Goal: Check status: Check status

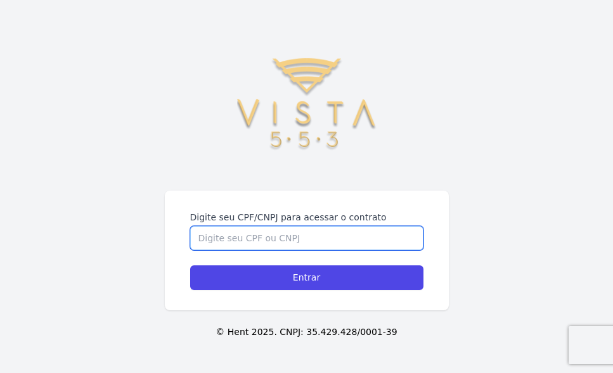
click at [320, 236] on input "Digite seu CPF/CNPJ para acessar o contrato" at bounding box center [306, 238] width 233 height 24
type input "19133554897"
click at [190, 266] on input "Entrar" at bounding box center [306, 278] width 233 height 25
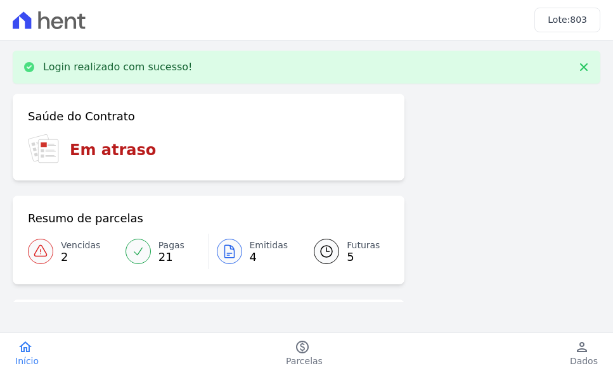
scroll to position [63, 0]
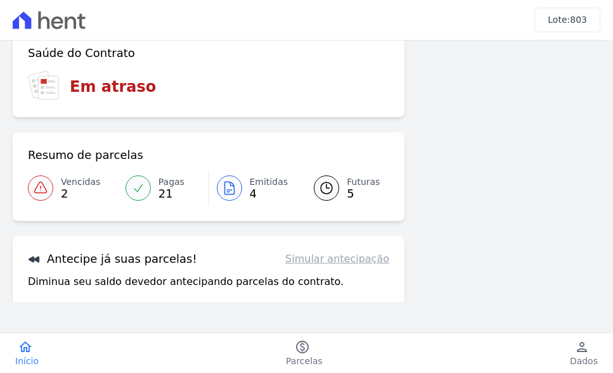
click at [349, 186] on span "Futuras" at bounding box center [363, 182] width 33 height 13
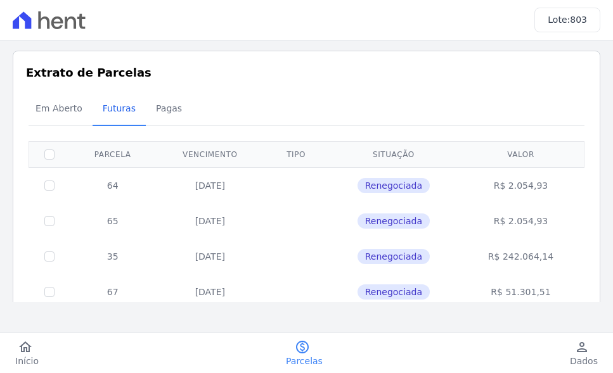
click at [110, 257] on td "35" at bounding box center [113, 257] width 86 height 36
drag, startPoint x: 97, startPoint y: 257, endPoint x: 572, endPoint y: 249, distance: 475.0
click at [572, 249] on tr "35 30/12/2025 Renegociada R$ 242.064,14" at bounding box center [306, 257] width 555 height 36
click at [557, 259] on td "R$ 242.064,14" at bounding box center [521, 257] width 123 height 36
drag, startPoint x: 548, startPoint y: 261, endPoint x: 101, endPoint y: 251, distance: 447.1
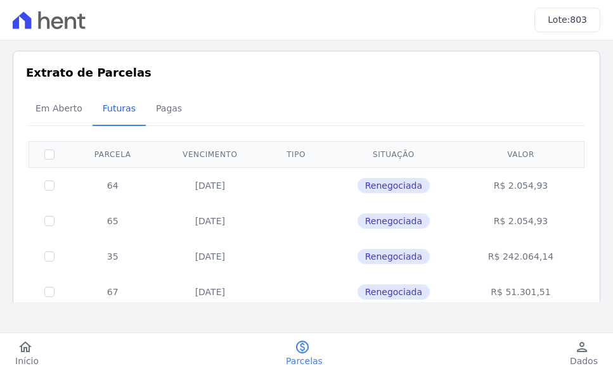
click at [101, 251] on tr "35 30/12/2025 Renegociada R$ 242.064,14" at bounding box center [306, 257] width 555 height 36
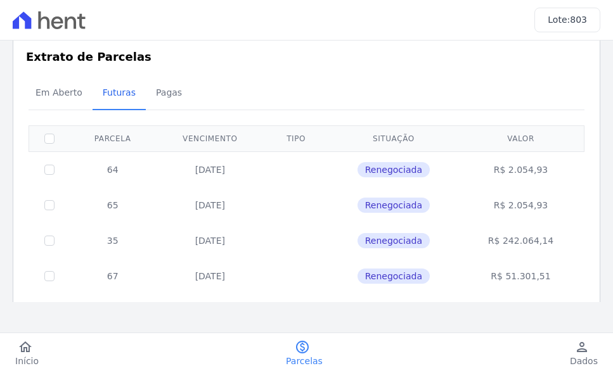
scroll to position [63, 0]
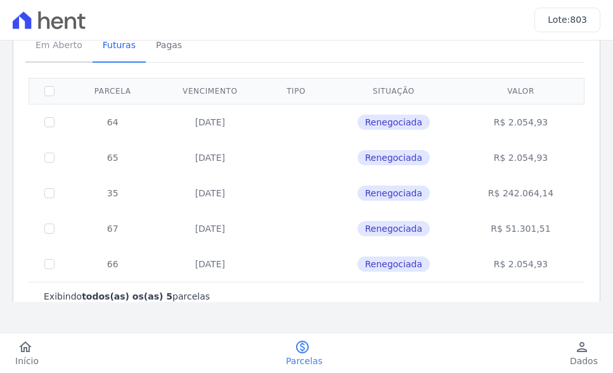
click at [56, 43] on span "Em Aberto" at bounding box center [59, 44] width 62 height 25
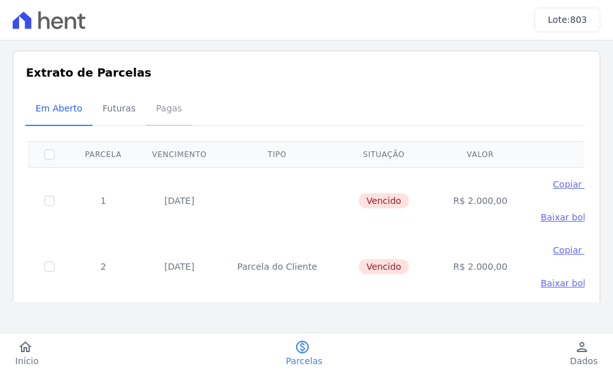
click at [158, 107] on span "Pagas" at bounding box center [168, 108] width 41 height 25
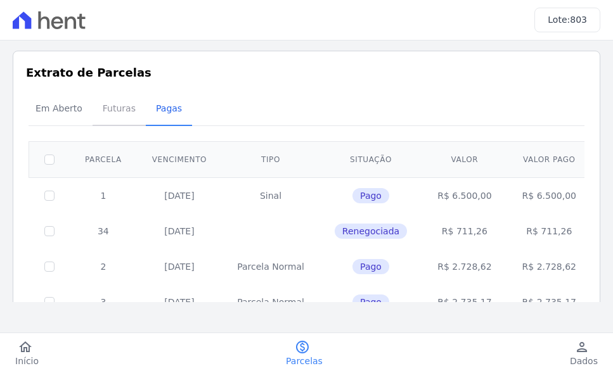
click at [115, 107] on span "Futuras" at bounding box center [119, 108] width 48 height 25
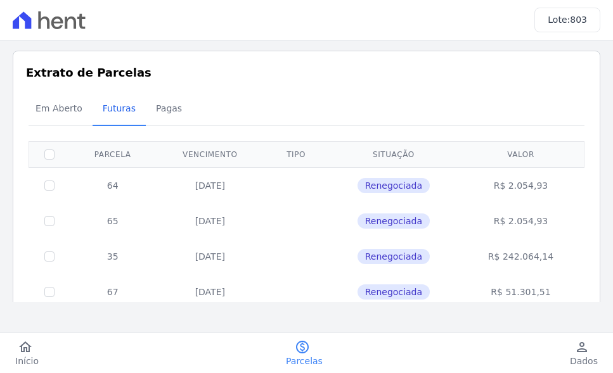
drag, startPoint x: 107, startPoint y: 253, endPoint x: 171, endPoint y: 253, distance: 64.0
click at [171, 253] on tr "35 30/12/2025 Renegociada R$ 242.064,14" at bounding box center [306, 257] width 555 height 36
click at [48, 263] on td at bounding box center [49, 257] width 41 height 36
click at [53, 256] on input "checkbox" at bounding box center [49, 257] width 10 height 10
checkbox input "true"
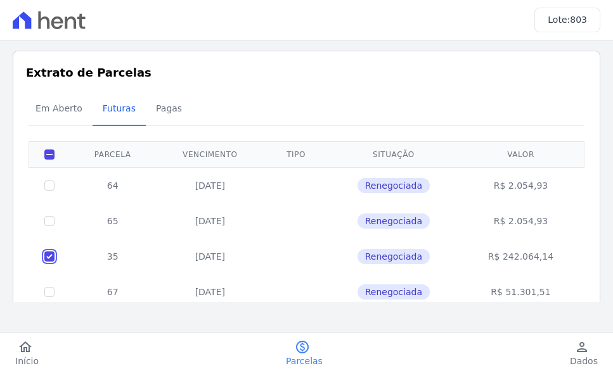
checkbox input "true"
click at [50, 255] on input "checkbox" at bounding box center [49, 257] width 10 height 10
checkbox input "false"
click at [55, 184] on td at bounding box center [49, 185] width 41 height 36
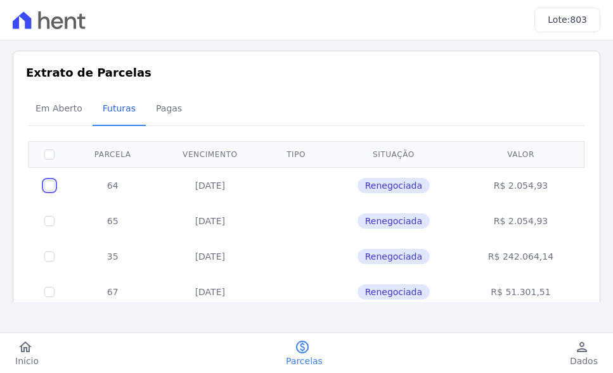
click at [45, 183] on input "checkbox" at bounding box center [49, 186] width 10 height 10
checkbox input "true"
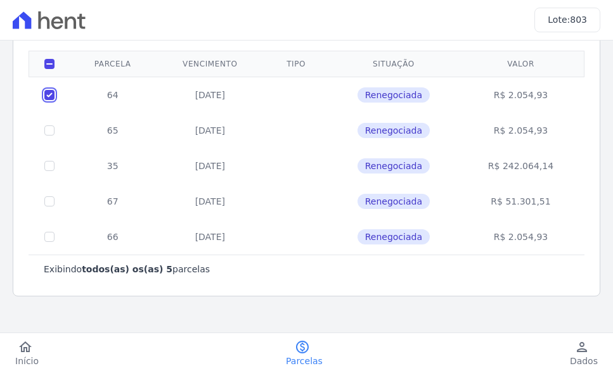
scroll to position [95, 0]
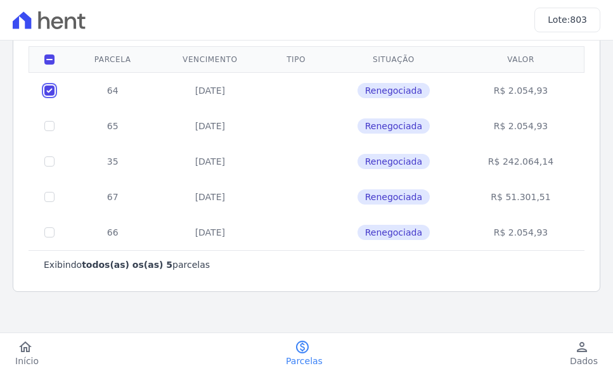
click at [51, 86] on input "checkbox" at bounding box center [49, 91] width 10 height 10
checkbox input "false"
drag, startPoint x: 120, startPoint y: 162, endPoint x: 567, endPoint y: 162, distance: 447.6
click at [567, 162] on tr "35 30/12/2025 Renegociada R$ 242.064,14" at bounding box center [306, 162] width 555 height 36
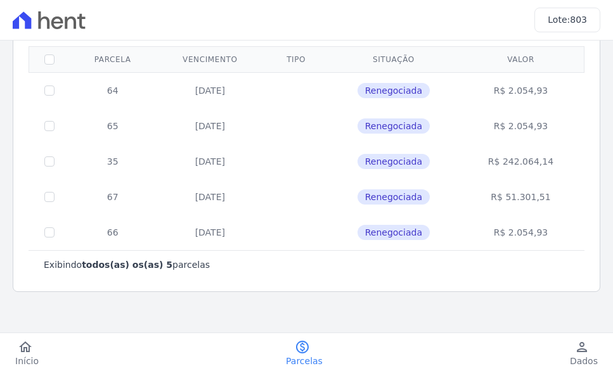
copy tr "35 30/12/2025 Renegociada R$ 242.064,14"
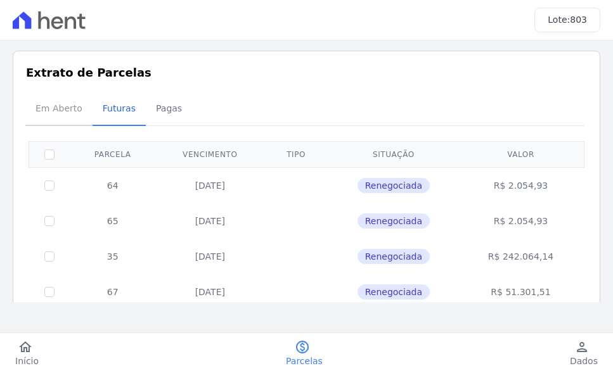
click at [41, 103] on span "Em Aberto" at bounding box center [59, 108] width 62 height 25
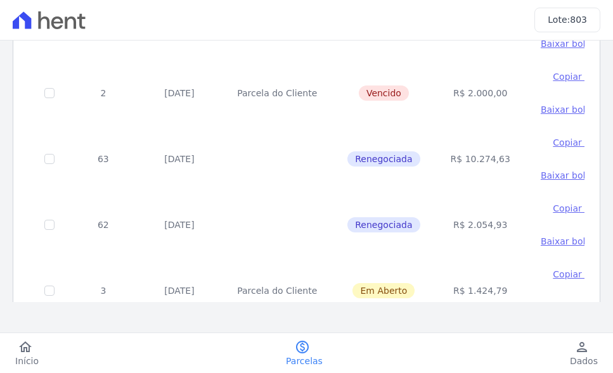
scroll to position [190, 0]
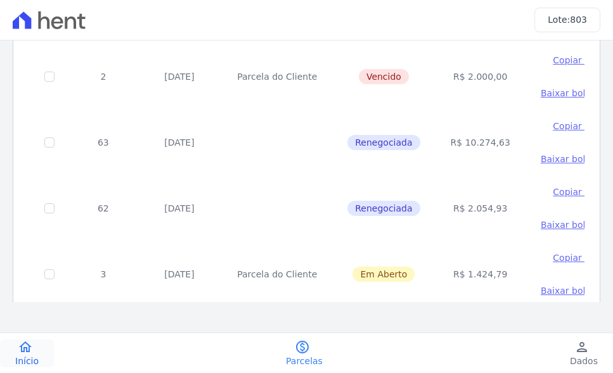
click at [27, 349] on icon "home" at bounding box center [25, 347] width 15 height 15
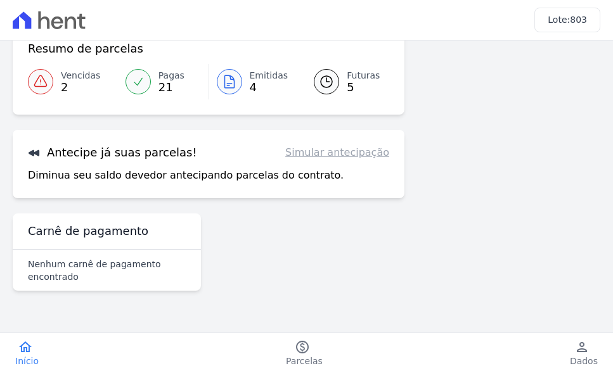
scroll to position [136, 0]
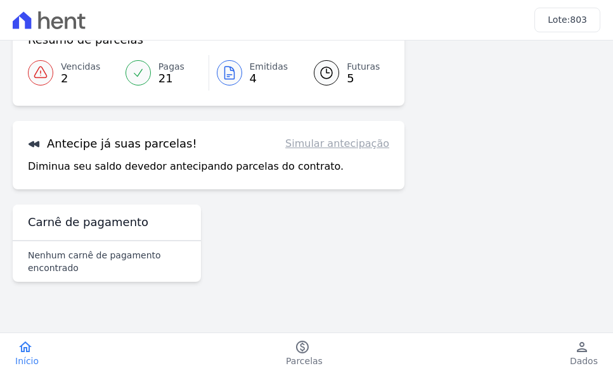
click at [326, 145] on link "Simular antecipação" at bounding box center [337, 143] width 104 height 15
click at [34, 140] on icon at bounding box center [34, 144] width 13 height 13
click at [89, 144] on h3 "Antecipe já suas parcelas!" at bounding box center [112, 143] width 169 height 15
click at [321, 141] on link "Simular antecipação" at bounding box center [337, 143] width 104 height 15
click at [236, 79] on div at bounding box center [229, 72] width 25 height 25
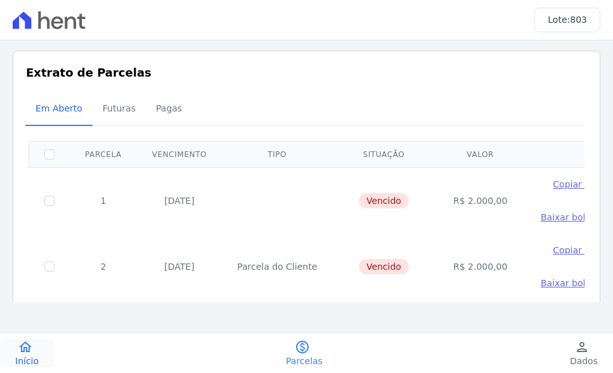
click at [33, 346] on link "home Início" at bounding box center [27, 354] width 54 height 28
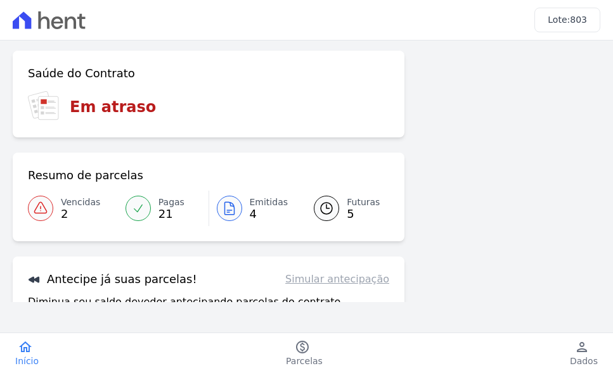
click at [347, 206] on span "Futuras" at bounding box center [363, 202] width 33 height 13
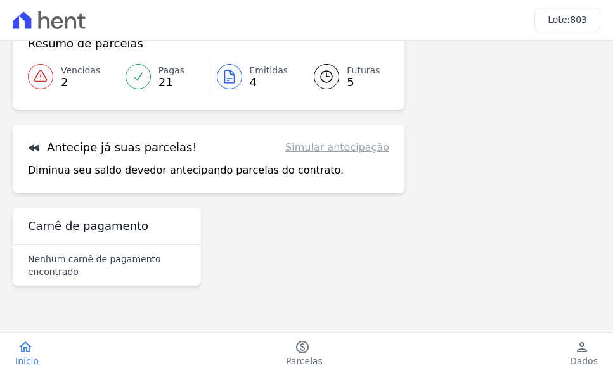
scroll to position [136, 0]
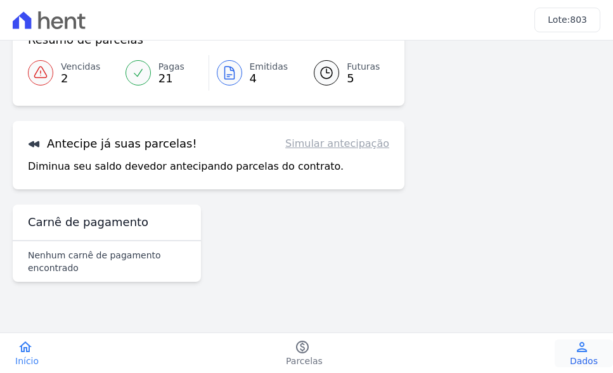
click at [587, 347] on icon "person" at bounding box center [581, 347] width 15 height 15
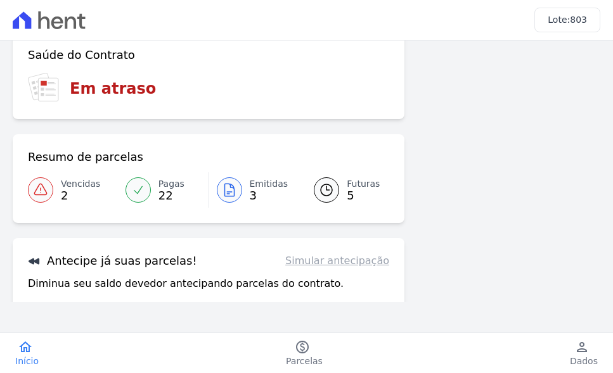
scroll to position [9, 0]
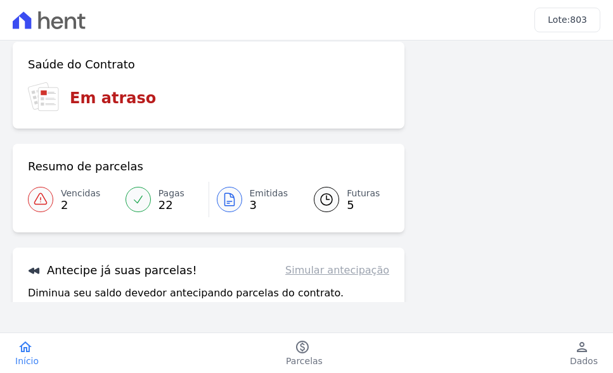
click at [159, 206] on span "22" at bounding box center [172, 205] width 26 height 10
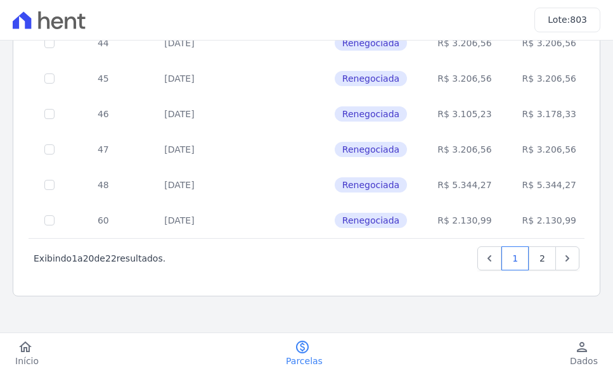
scroll to position [654, 0]
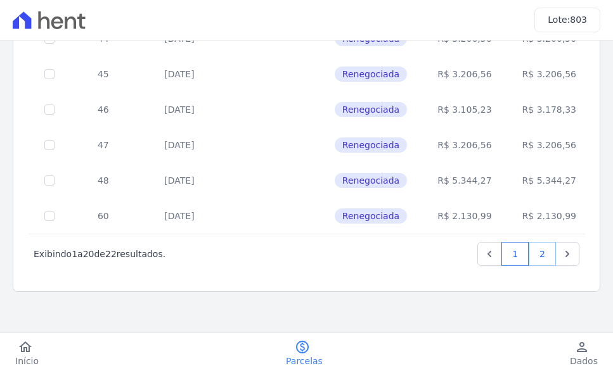
click at [534, 254] on link "2" at bounding box center [542, 254] width 27 height 24
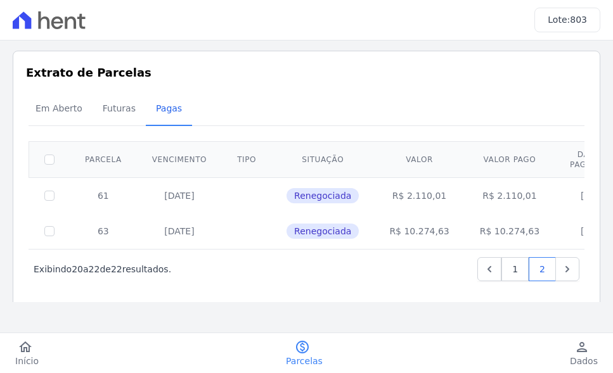
scroll to position [15, 0]
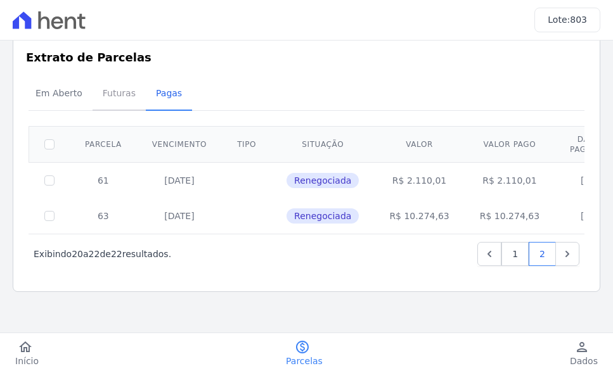
click at [113, 92] on span "Futuras" at bounding box center [119, 93] width 48 height 25
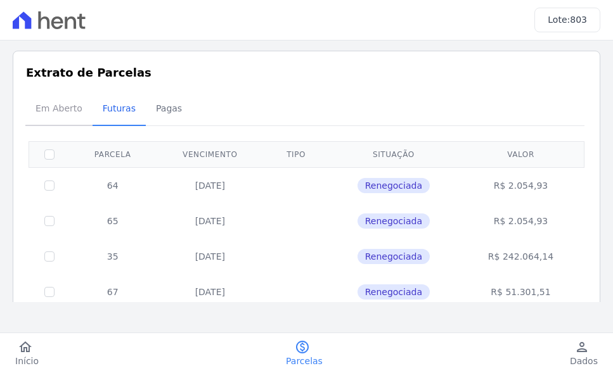
click at [54, 108] on span "Em Aberto" at bounding box center [59, 108] width 62 height 25
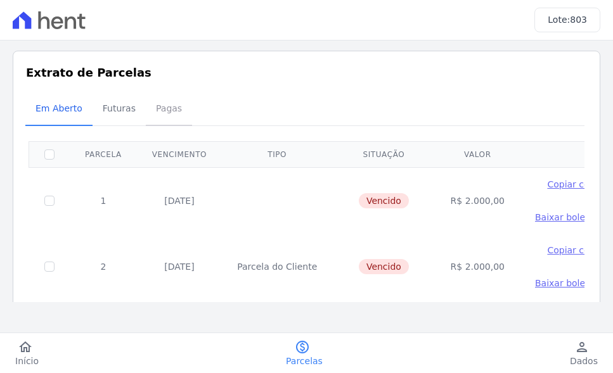
click at [170, 111] on span "Pagas" at bounding box center [168, 108] width 41 height 25
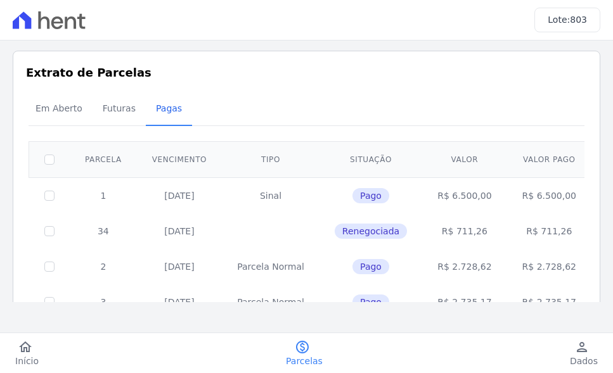
drag, startPoint x: 538, startPoint y: 159, endPoint x: 554, endPoint y: 160, distance: 16.6
click at [554, 160] on tr "Parcela Vencimento Tipo Situação Valor Valor pago Data do pagamento" at bounding box center [352, 159] width 646 height 36
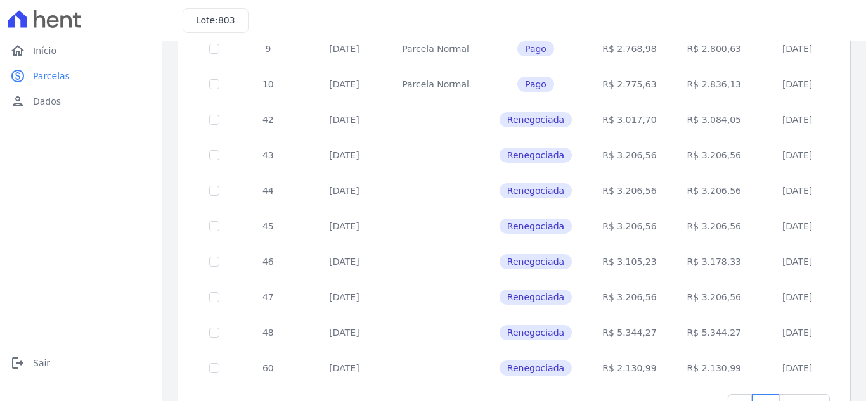
scroll to position [566, 0]
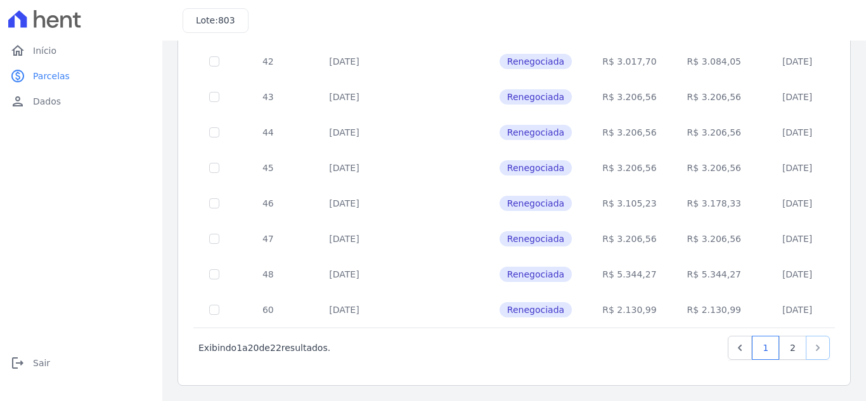
click at [613, 349] on icon "Next" at bounding box center [818, 348] width 4 height 6
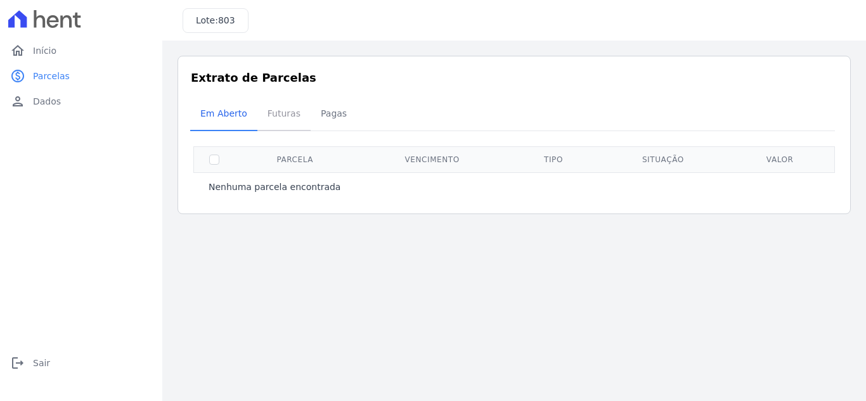
click at [265, 114] on span "Futuras" at bounding box center [284, 113] width 48 height 25
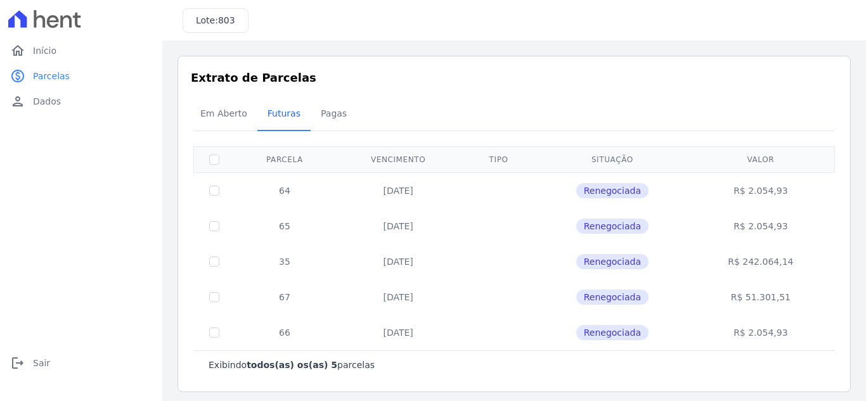
scroll to position [6, 0]
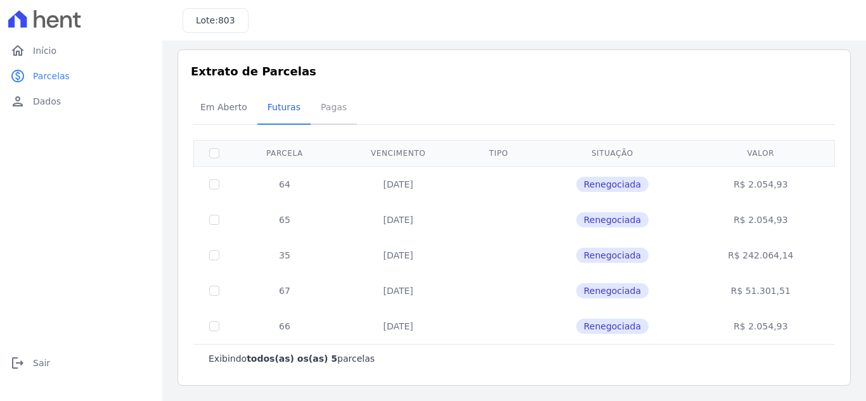
click at [320, 103] on span "Pagas" at bounding box center [333, 106] width 41 height 25
